Goal: Find specific page/section

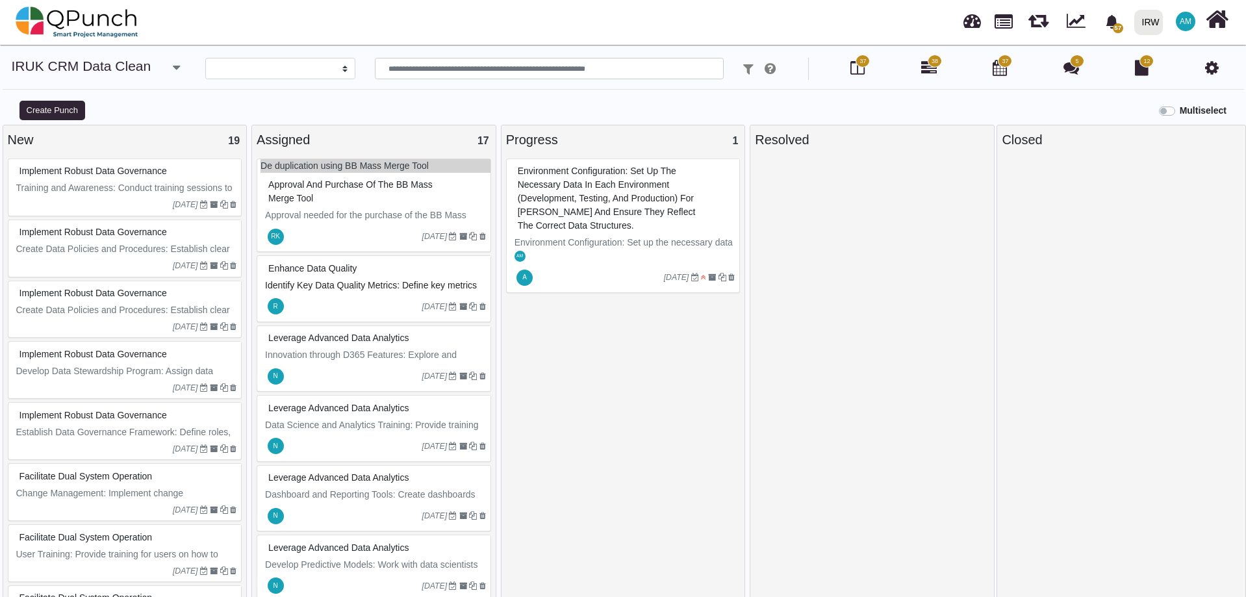
select select
click at [61, 16] on img at bounding box center [77, 22] width 123 height 39
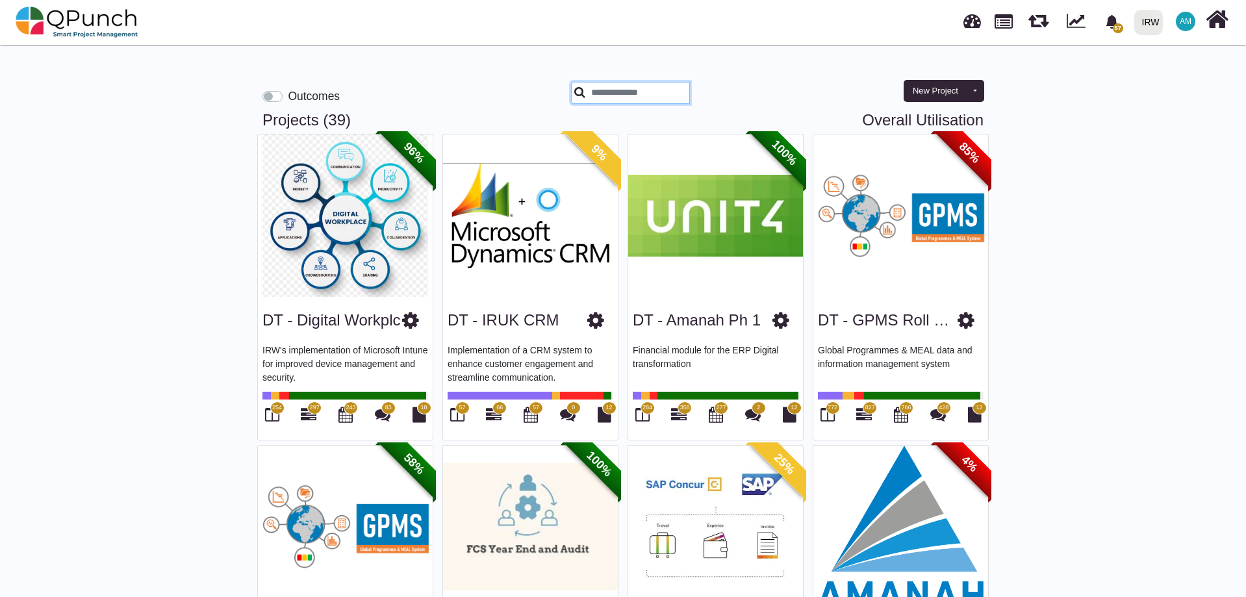
click at [622, 103] on input "text" at bounding box center [630, 93] width 119 height 22
click at [288, 96] on label "Outcomes" at bounding box center [314, 96] width 52 height 17
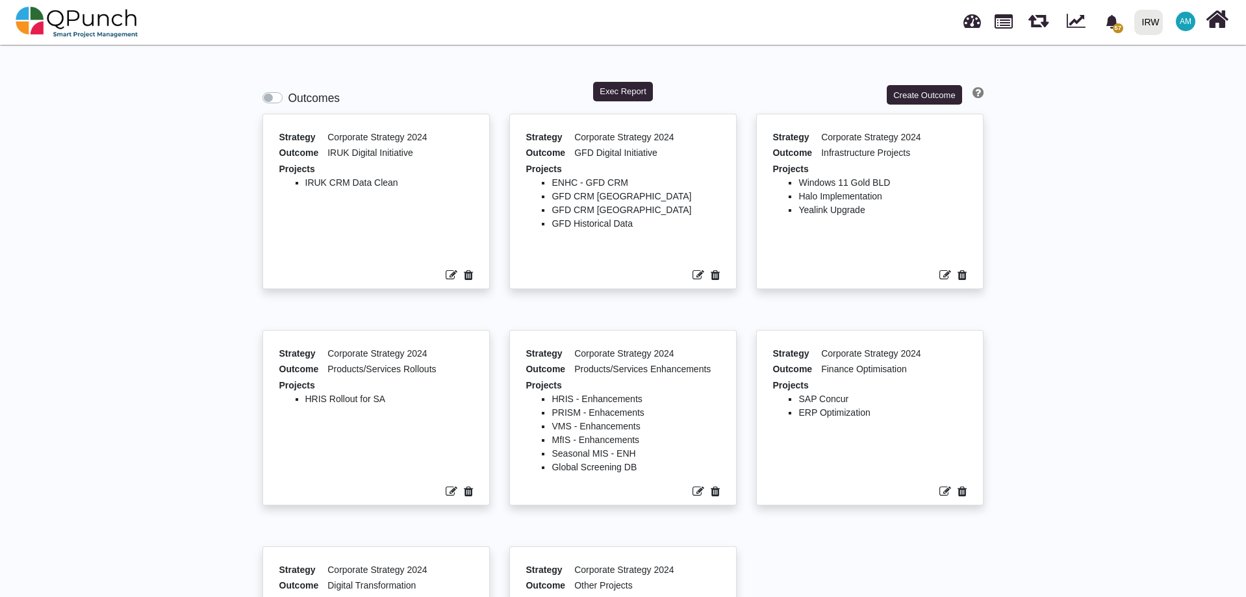
click at [592, 226] on li "GFD Historical Data" at bounding box center [635, 224] width 168 height 14
click at [619, 226] on li "GFD Historical Data" at bounding box center [635, 224] width 168 height 14
drag, startPoint x: 552, startPoint y: 227, endPoint x: 657, endPoint y: 223, distance: 104.7
click at [657, 223] on li "GFD Historical Data" at bounding box center [635, 224] width 168 height 14
click at [89, 18] on img at bounding box center [77, 22] width 123 height 39
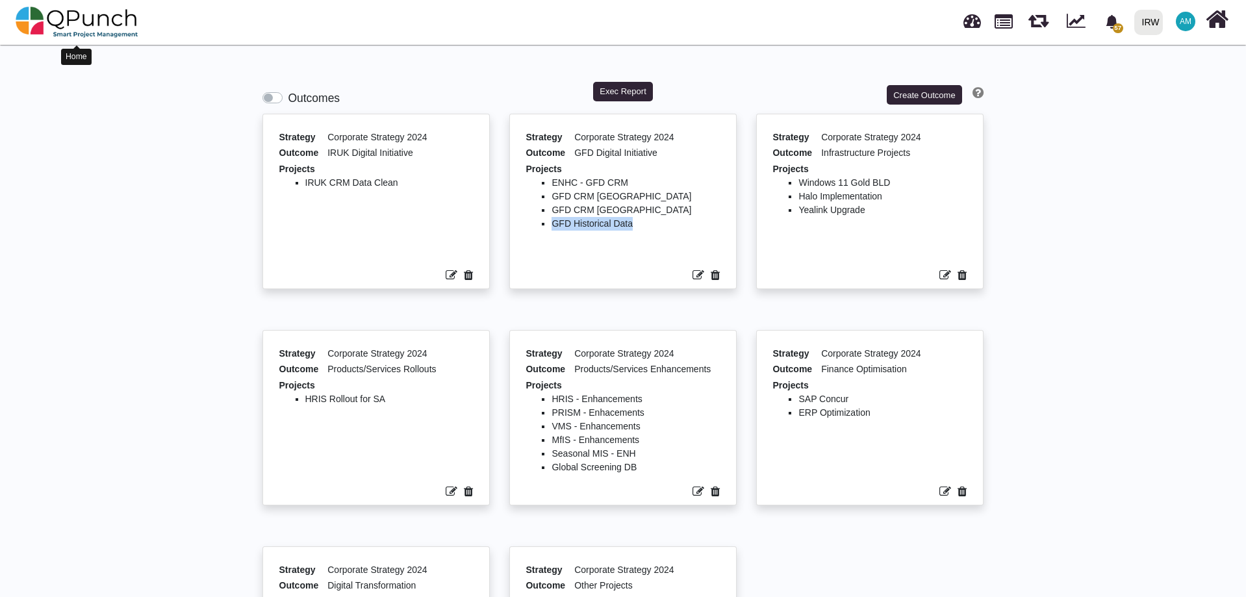
click at [105, 24] on img at bounding box center [77, 22] width 123 height 39
click at [37, 21] on img at bounding box center [77, 22] width 123 height 39
click at [51, 28] on img at bounding box center [77, 22] width 123 height 39
click at [50, 26] on img at bounding box center [77, 22] width 123 height 39
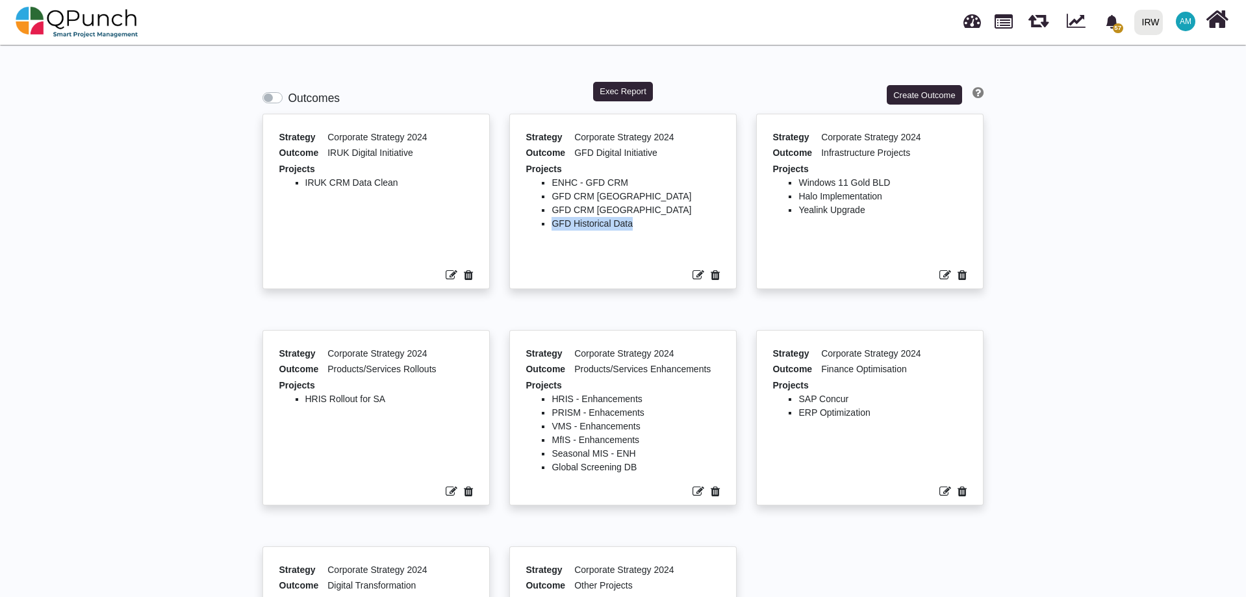
click at [19, 14] on img at bounding box center [77, 22] width 123 height 39
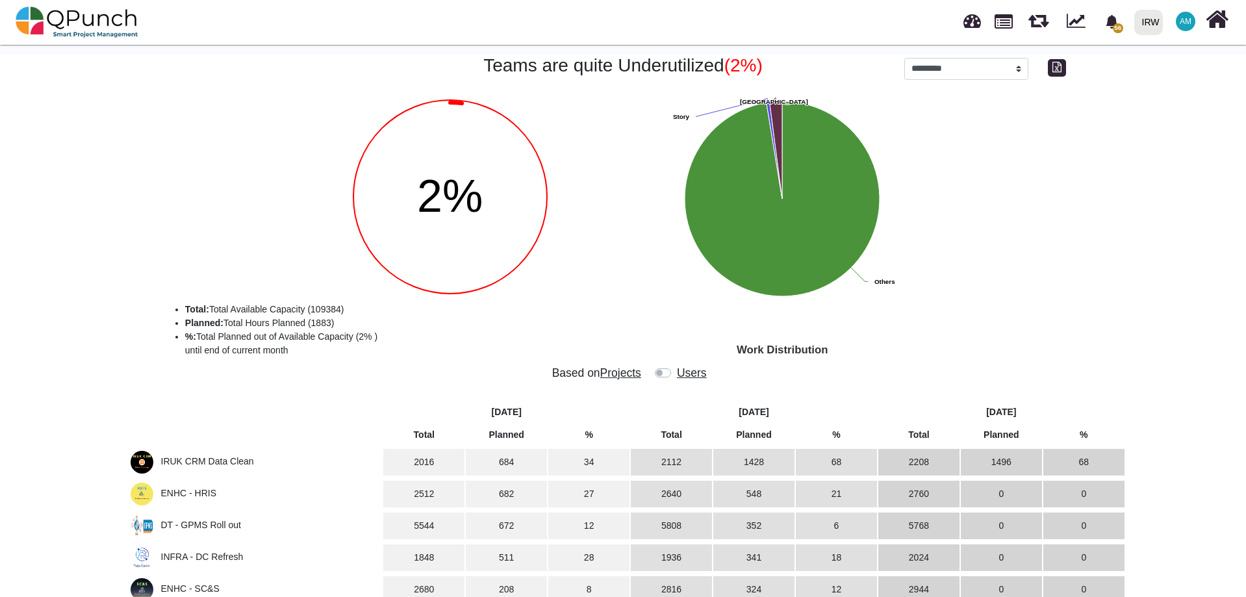
select select "*********"
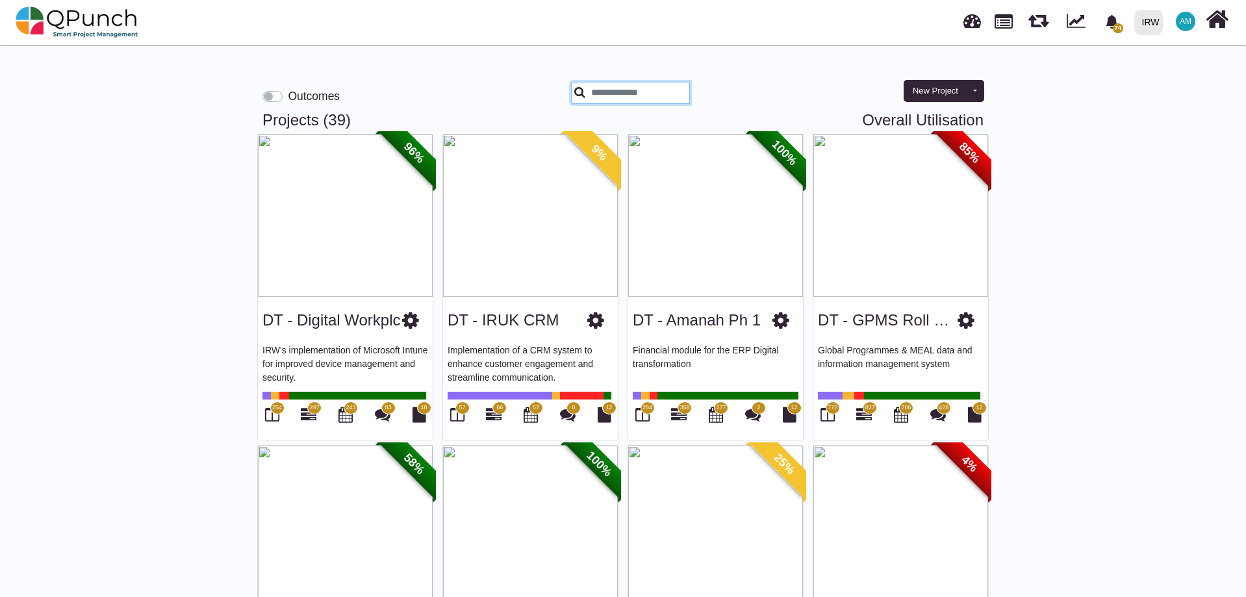
click at [656, 99] on input "text" at bounding box center [630, 93] width 119 height 22
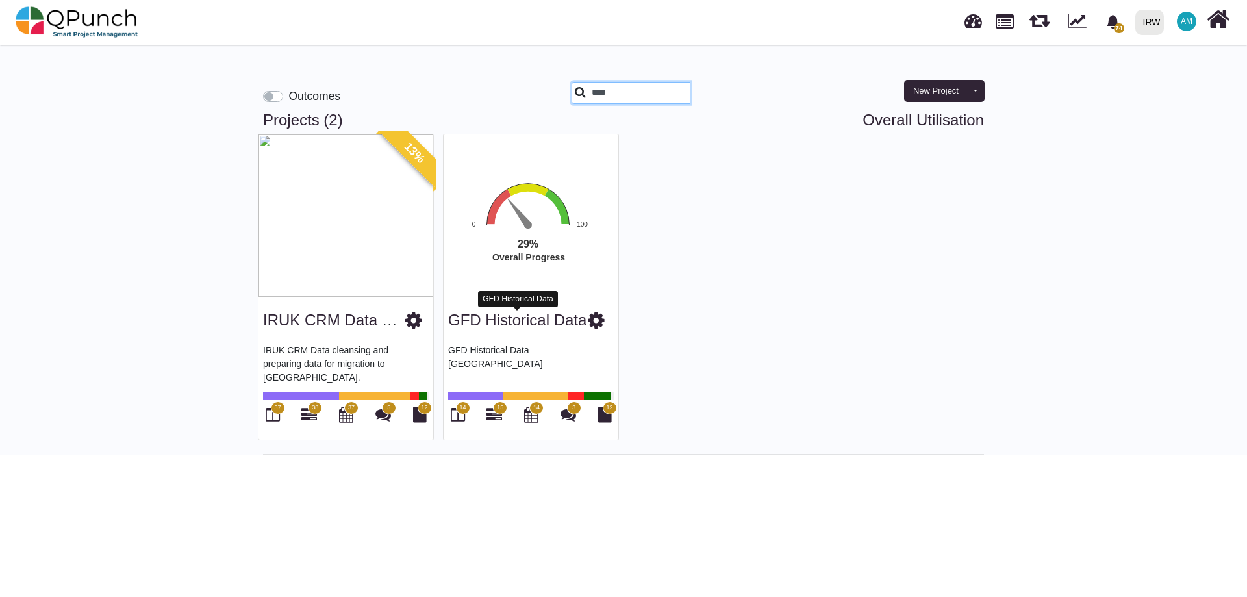
type input "****"
click at [521, 318] on link "GFD Historical Data" at bounding box center [517, 320] width 138 height 18
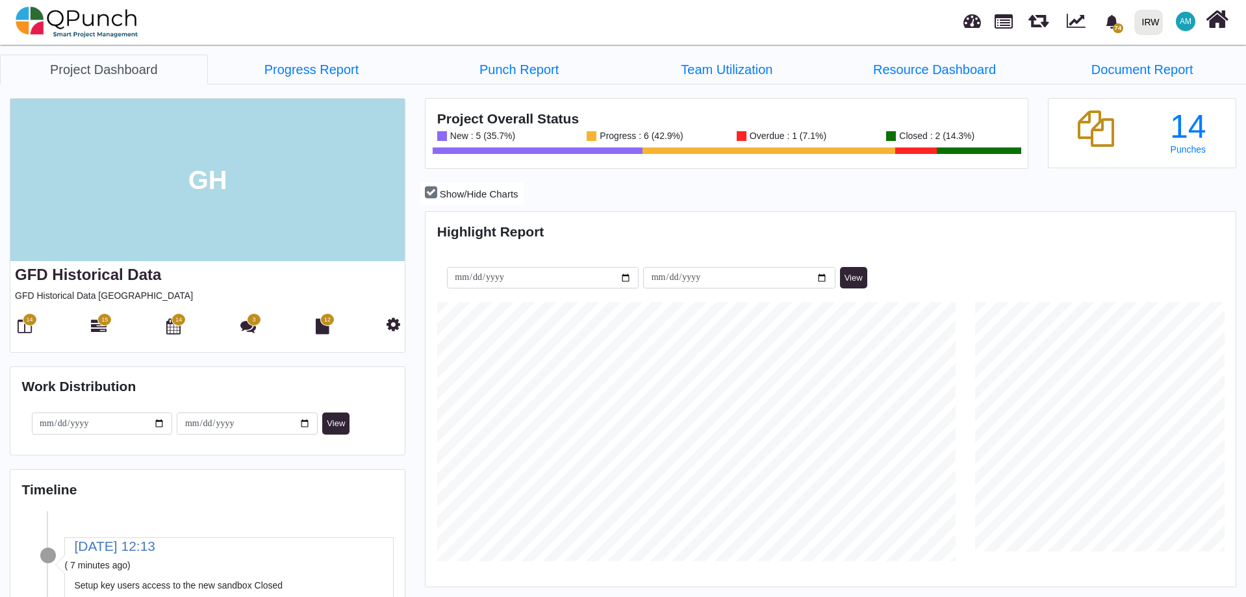
scroll to position [358, 806]
click at [23, 334] on icon at bounding box center [25, 326] width 14 height 16
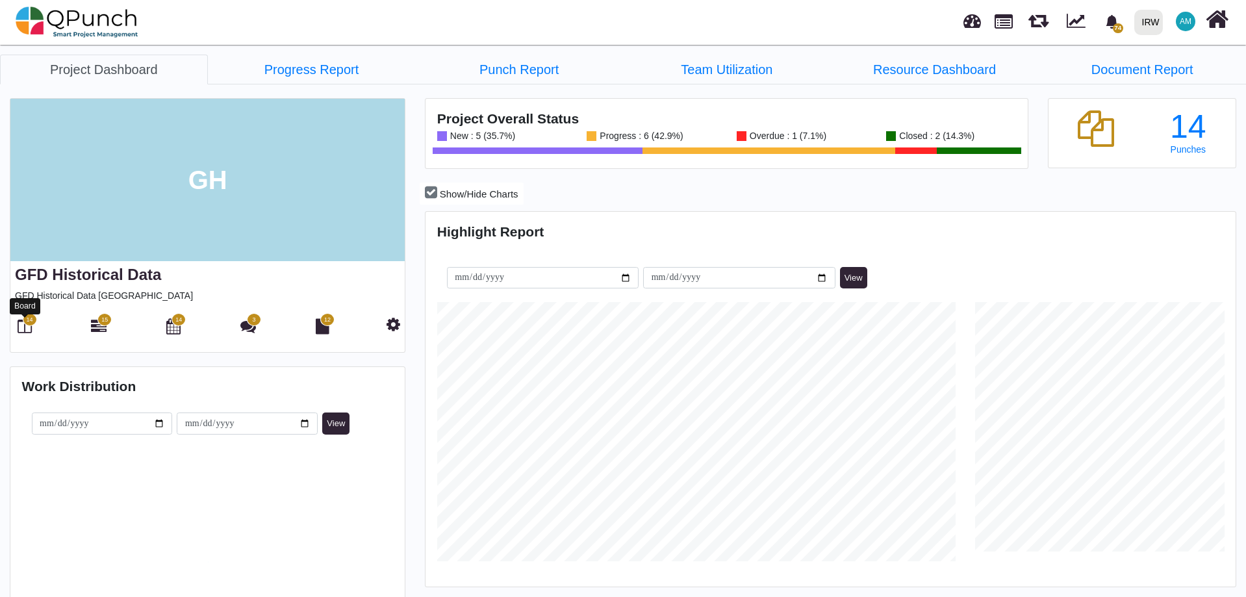
click at [24, 334] on icon at bounding box center [25, 326] width 14 height 16
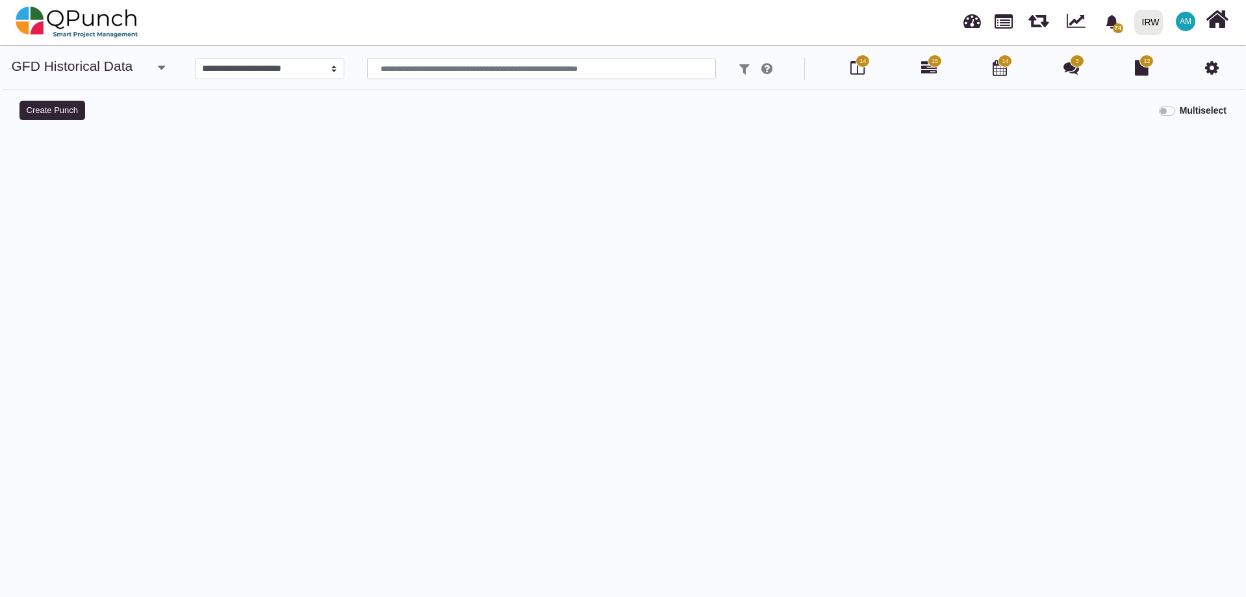
select select
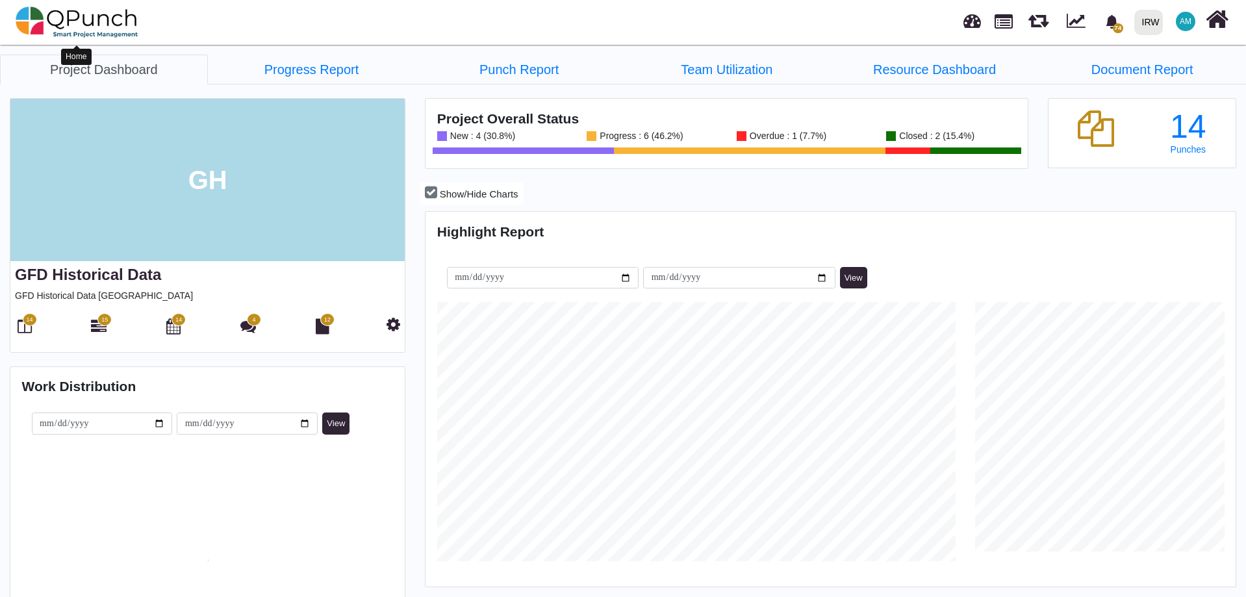
scroll to position [259, 269]
